Goal: Information Seeking & Learning: Learn about a topic

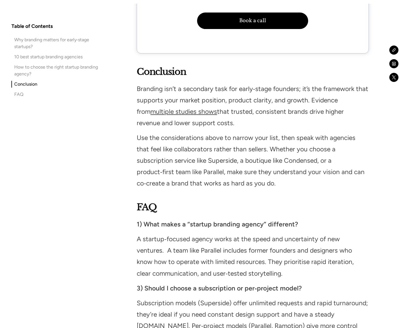
scroll to position [4989, 0]
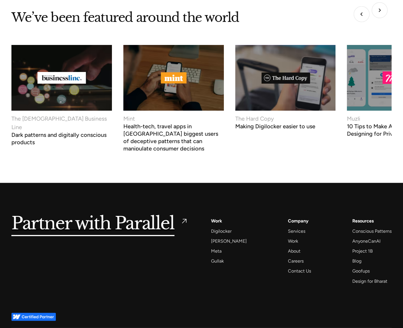
scroll to position [2346, 0]
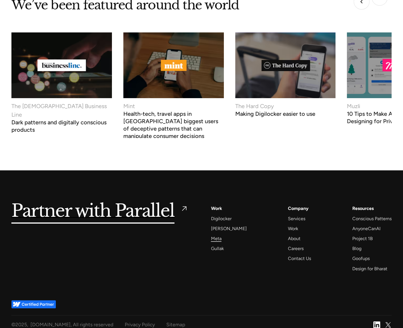
click at [216, 235] on div "Meta" at bounding box center [216, 239] width 11 height 8
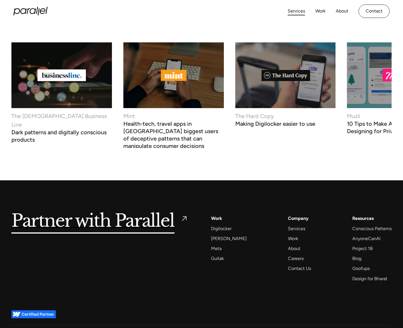
click at [297, 12] on link "Services" at bounding box center [295, 11] width 17 height 8
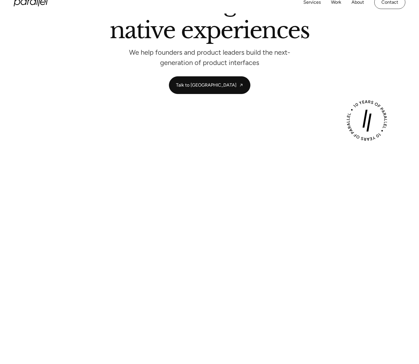
scroll to position [0, 0]
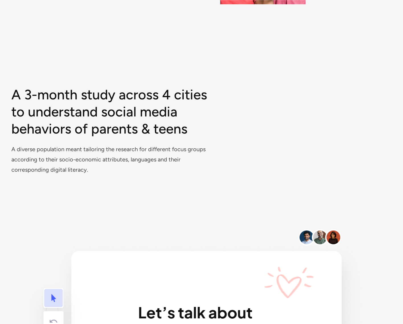
scroll to position [1407, 0]
